Goal: Navigation & Orientation: Find specific page/section

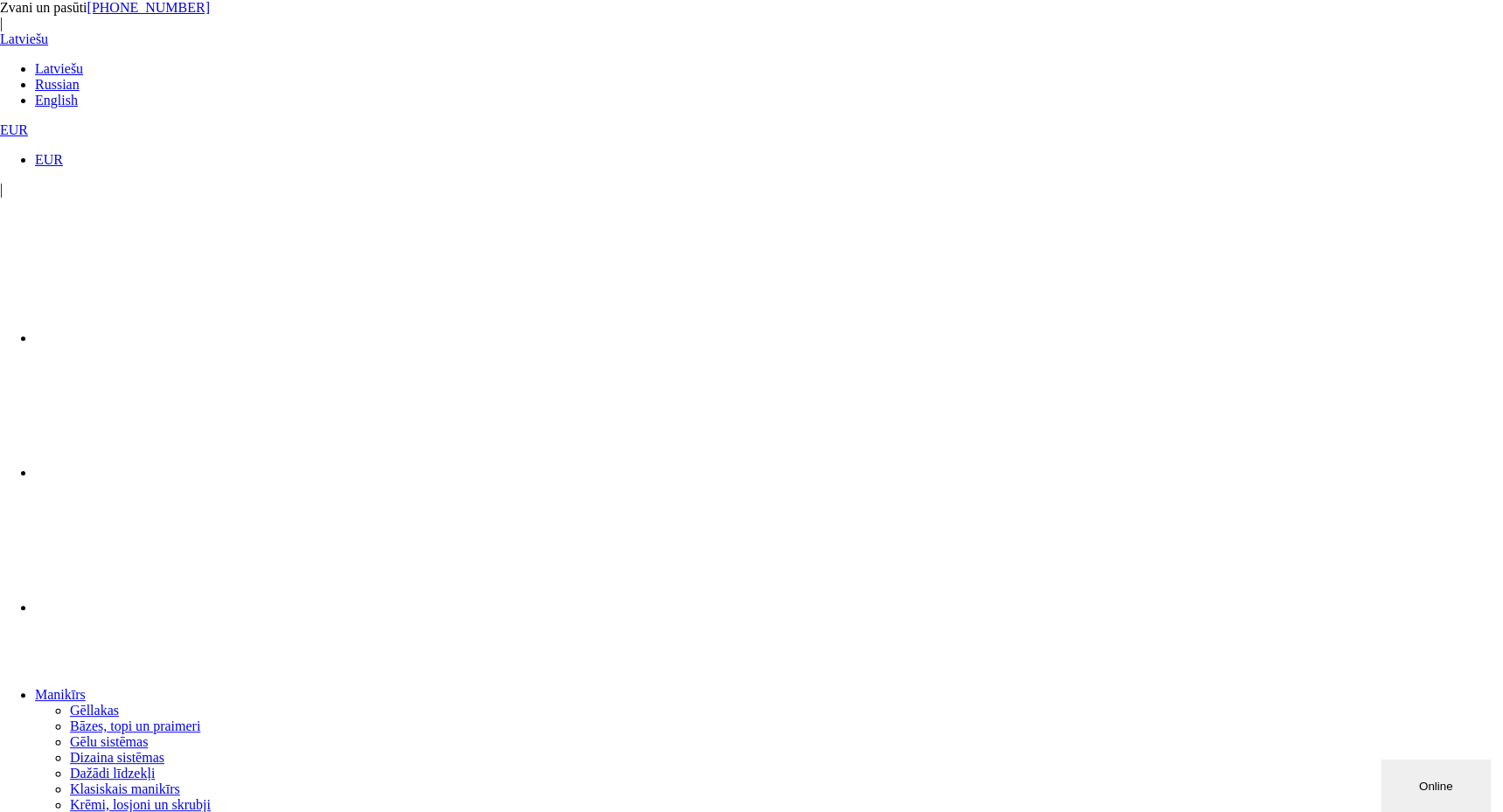
click at [119, 703] on link "Gēllakas" at bounding box center [94, 710] width 49 height 14
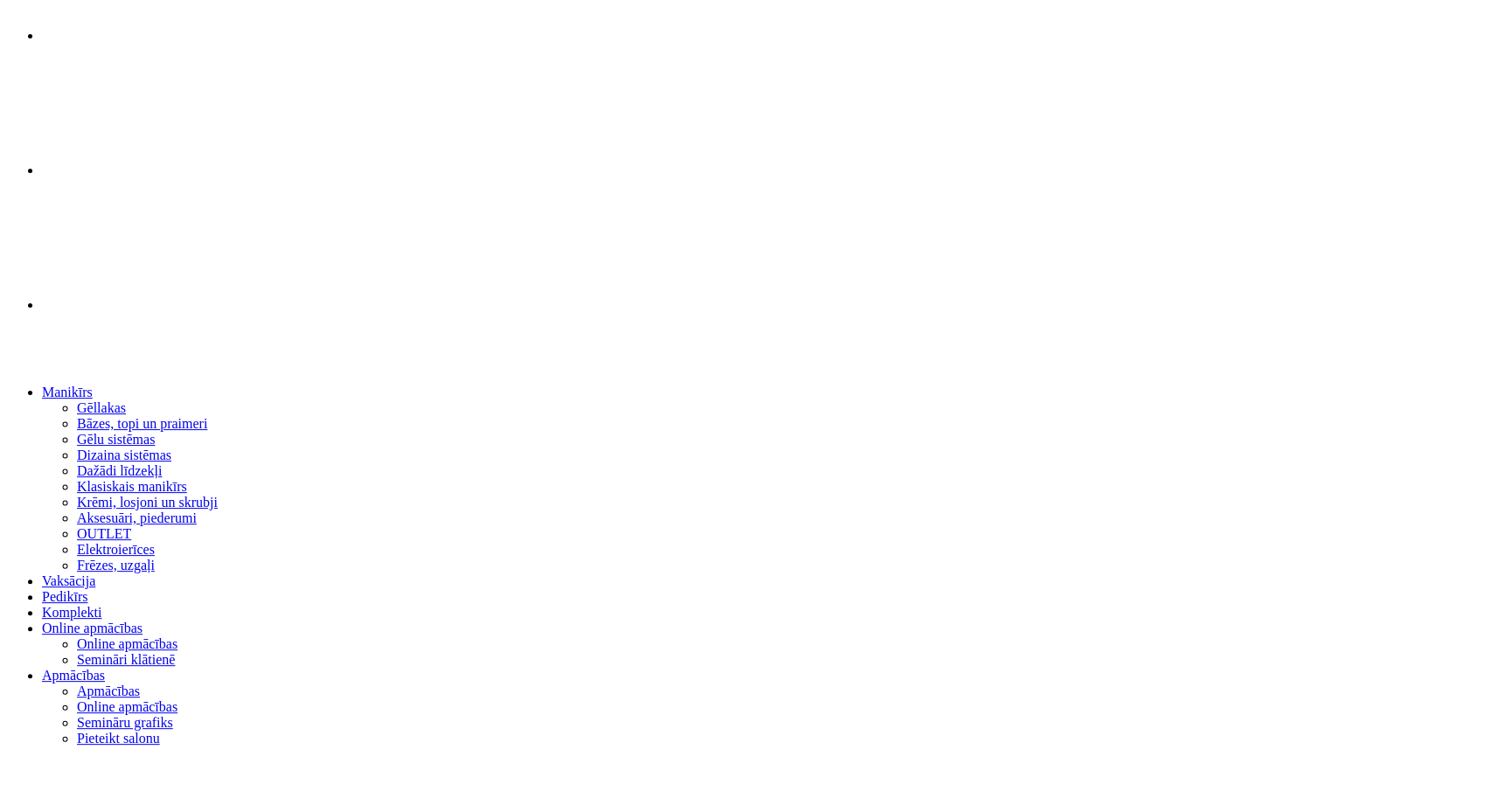
scroll to position [262, 0]
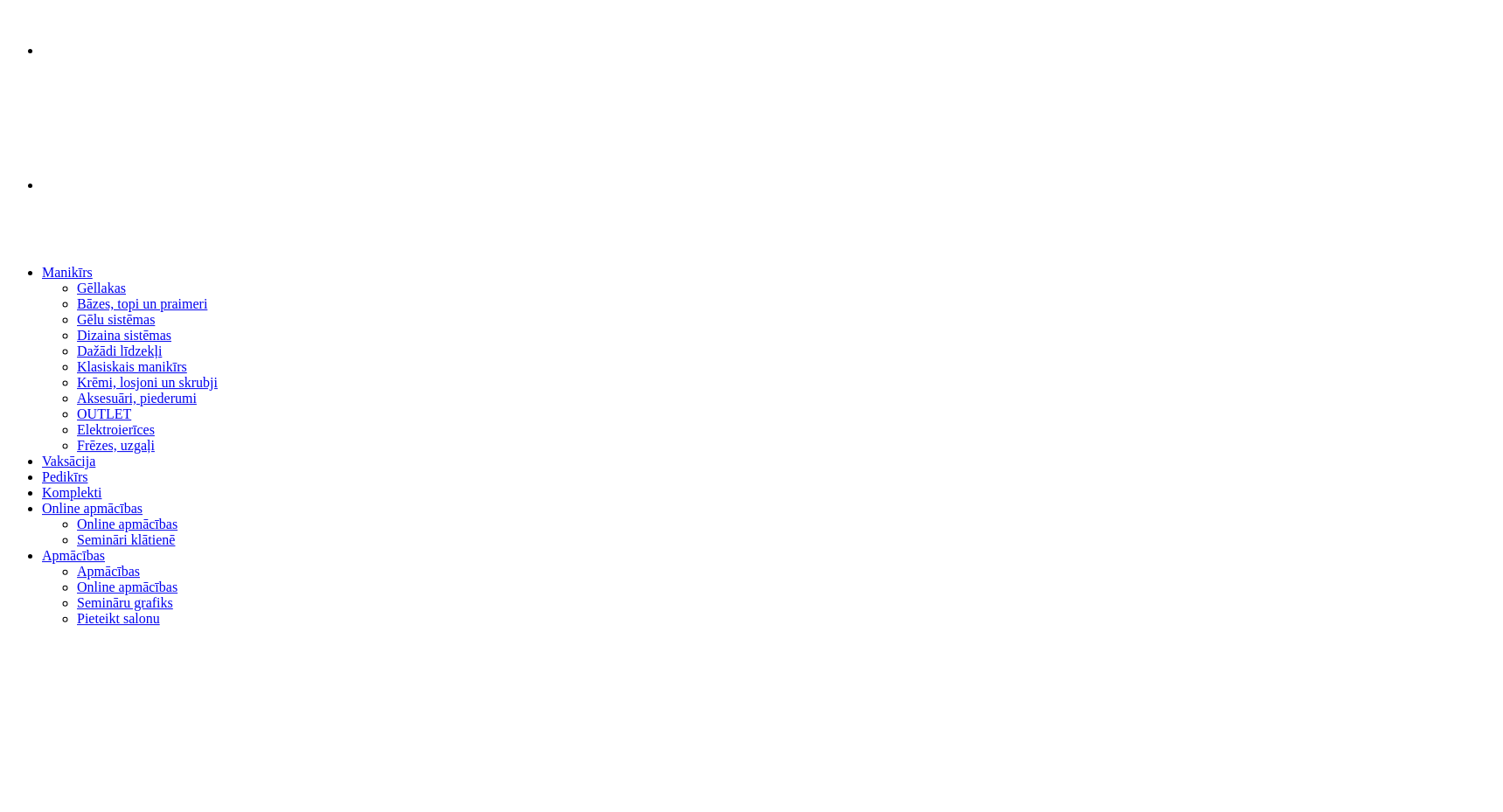
scroll to position [437, 0]
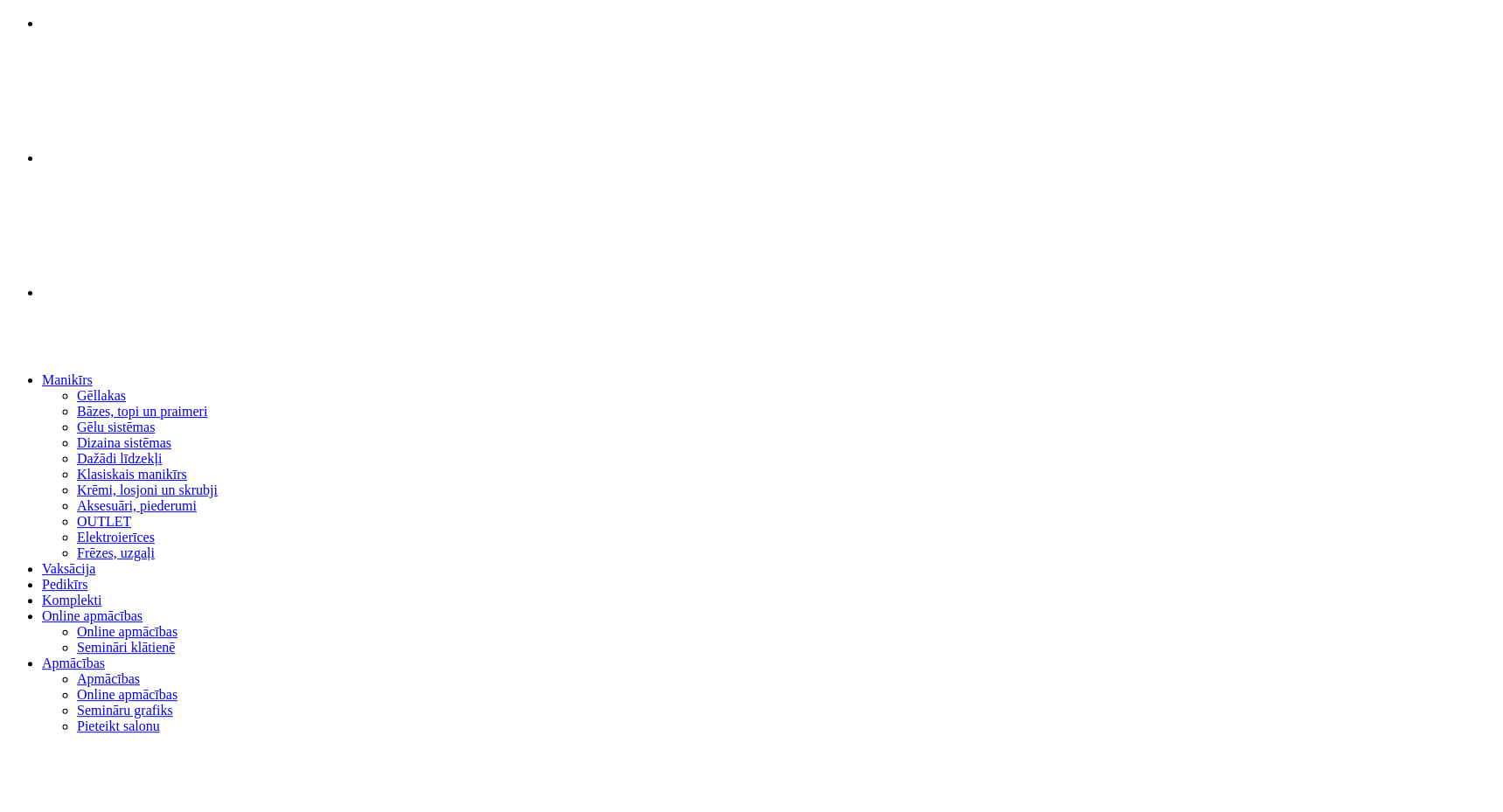
scroll to position [437, 0]
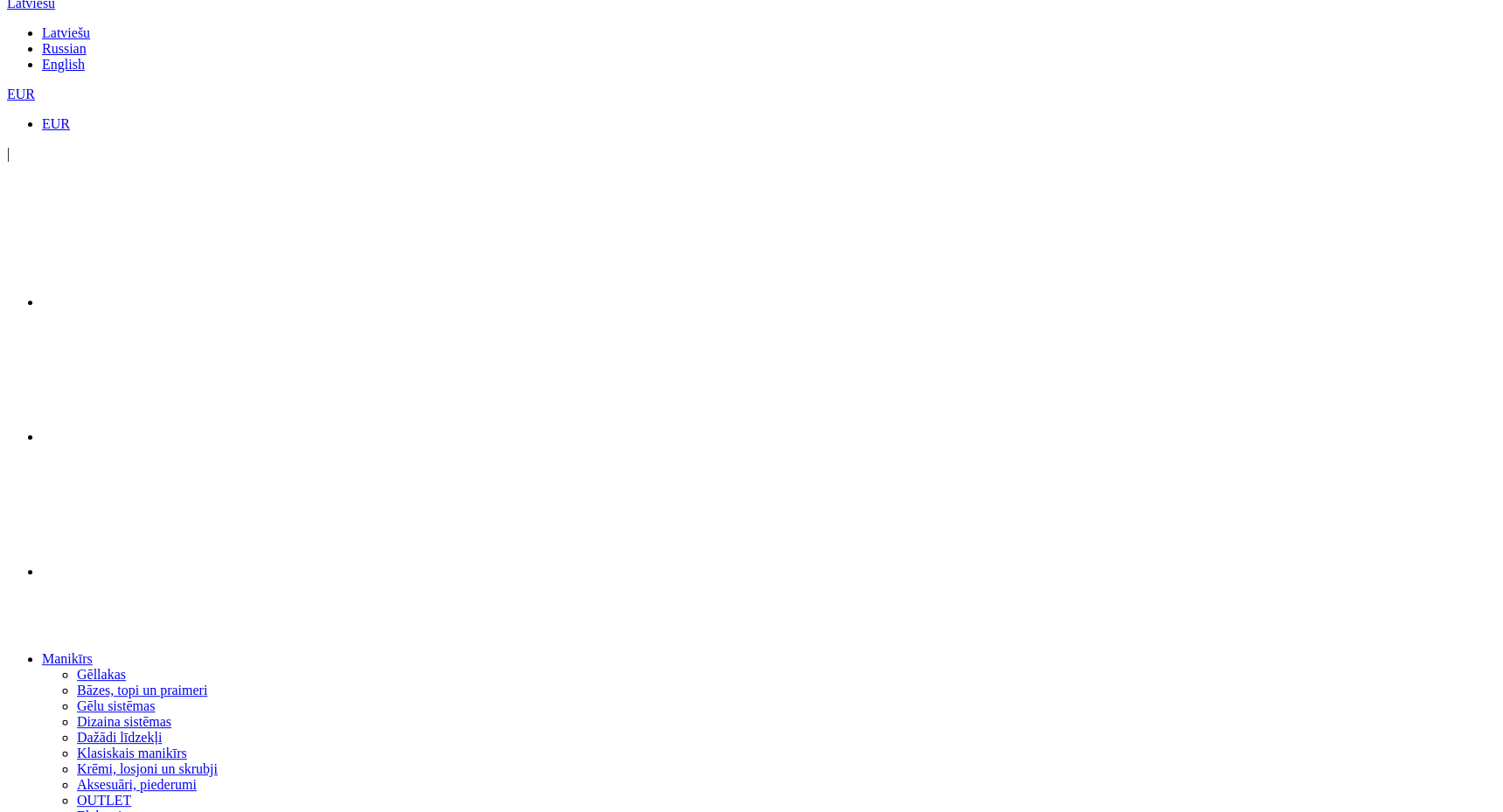
scroll to position [0, 0]
